Goal: Information Seeking & Learning: Learn about a topic

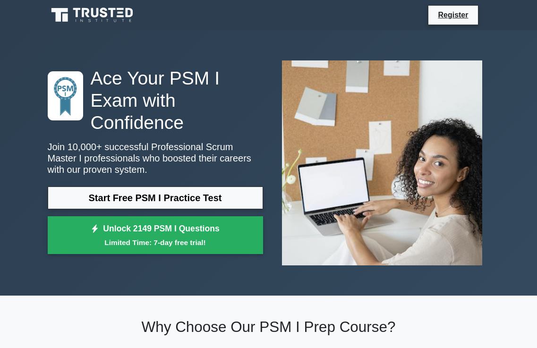
click at [381, 170] on img at bounding box center [383, 163] width 216 height 220
click at [389, 165] on img at bounding box center [383, 163] width 216 height 220
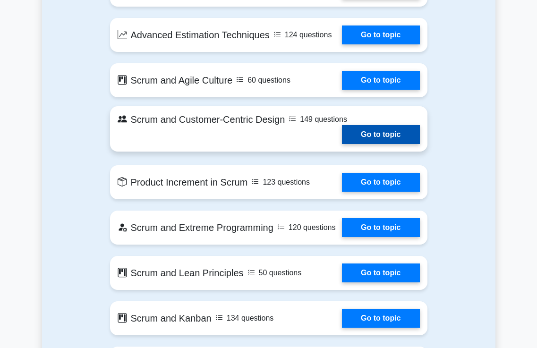
scroll to position [1654, 0]
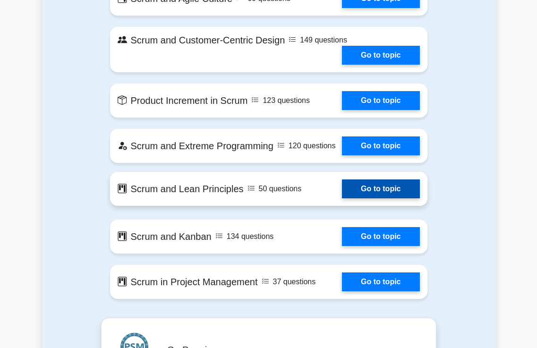
click at [409, 186] on link "Go to topic" at bounding box center [381, 189] width 78 height 19
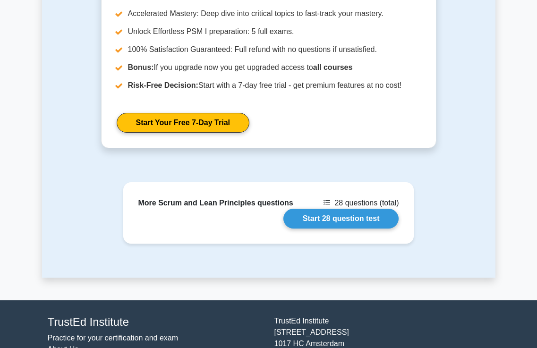
scroll to position [1418, 0]
